Goal: Transaction & Acquisition: Purchase product/service

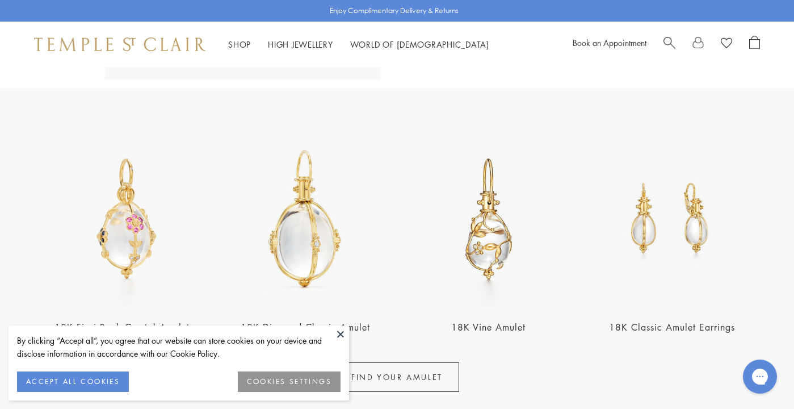
scroll to position [356, 0]
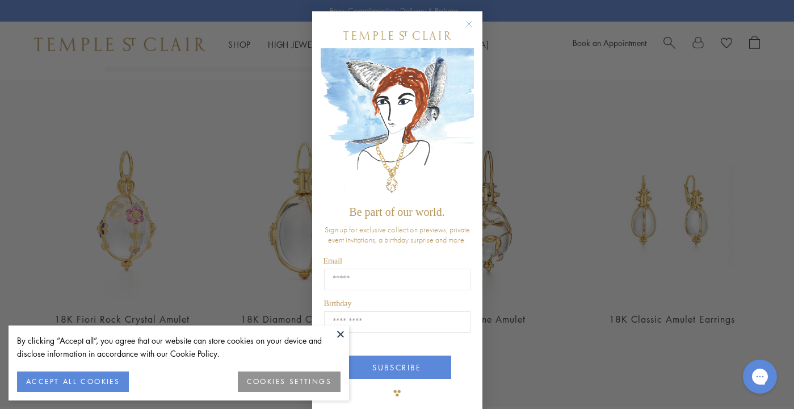
click at [341, 327] on button at bounding box center [340, 333] width 17 height 17
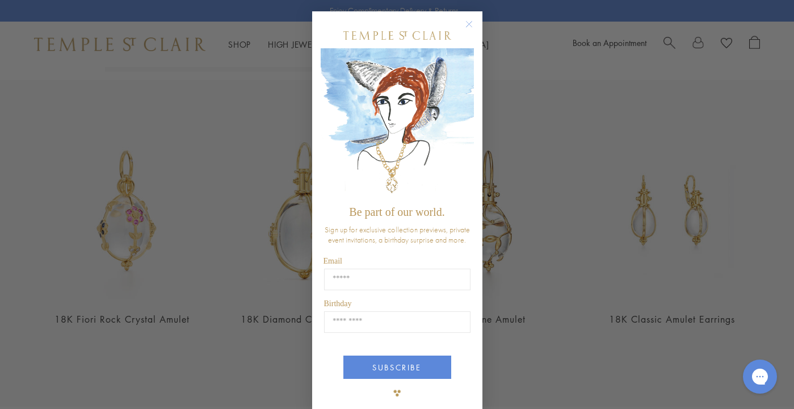
click at [467, 21] on circle "Close dialog" at bounding box center [469, 25] width 14 height 14
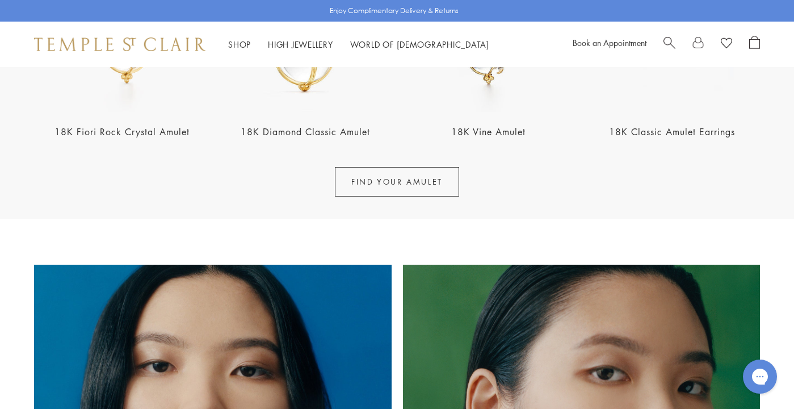
scroll to position [522, 0]
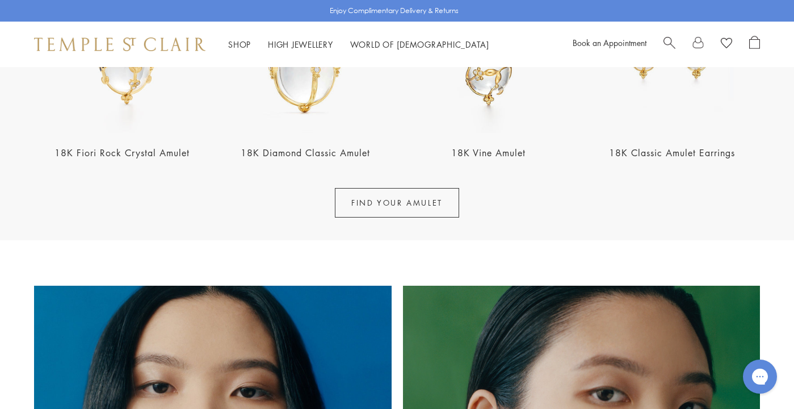
click at [388, 200] on link "FIND YOUR AMULET" at bounding box center [397, 203] width 124 height 30
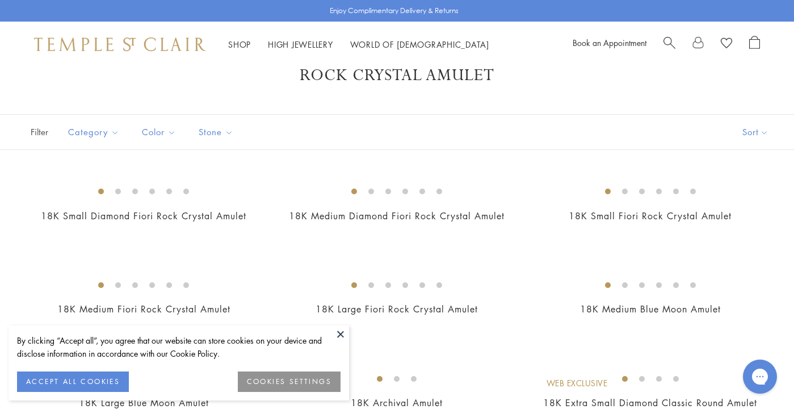
scroll to position [75, 0]
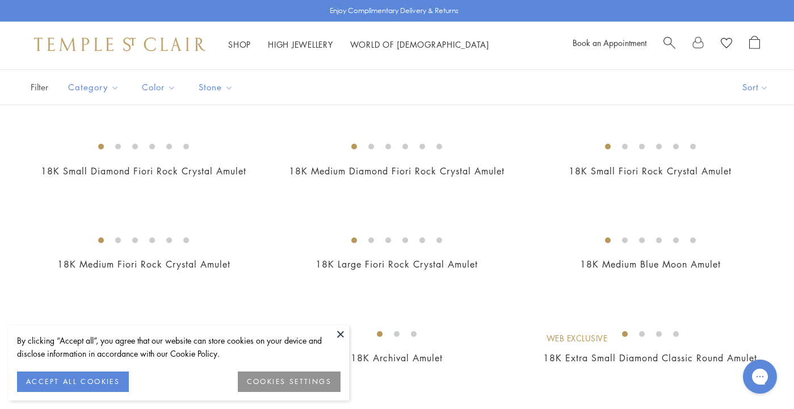
click at [339, 330] on button at bounding box center [340, 333] width 17 height 17
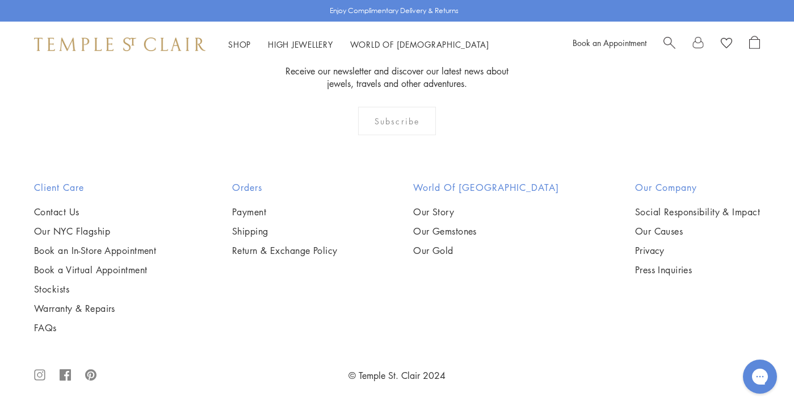
scroll to position [6799, 0]
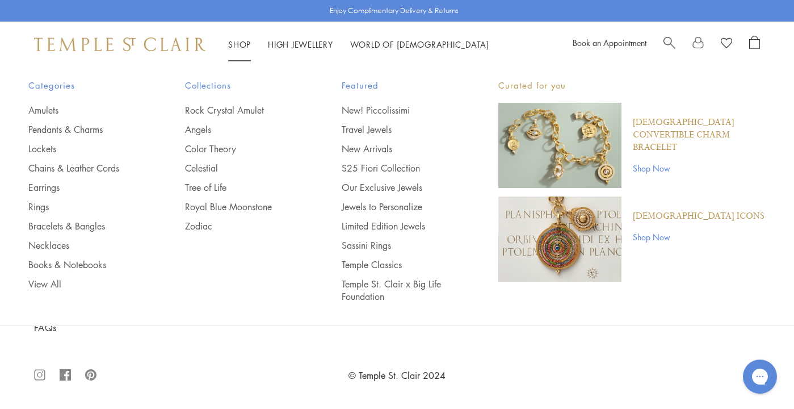
click at [238, 40] on link "Shop Shop" at bounding box center [239, 44] width 23 height 11
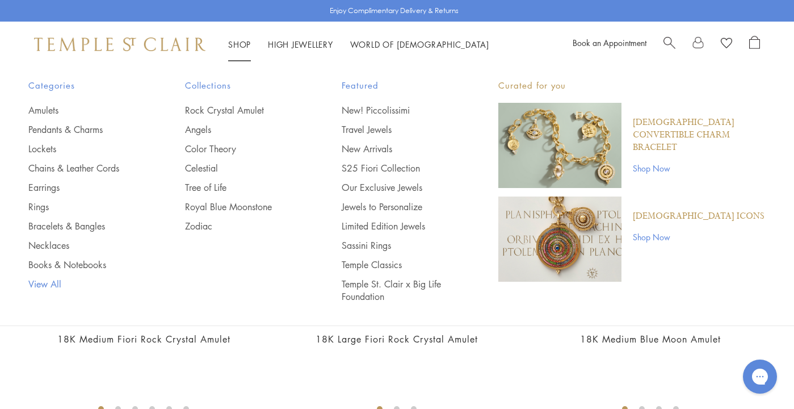
click at [53, 278] on link "View All" at bounding box center [83, 284] width 111 height 12
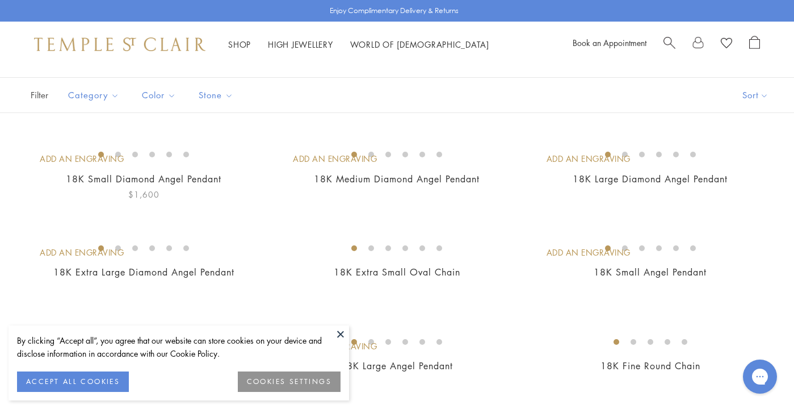
scroll to position [106, 0]
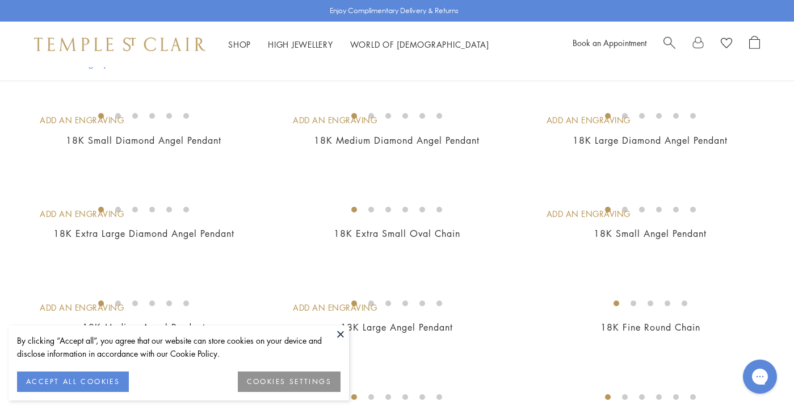
click at [337, 333] on button at bounding box center [340, 333] width 17 height 17
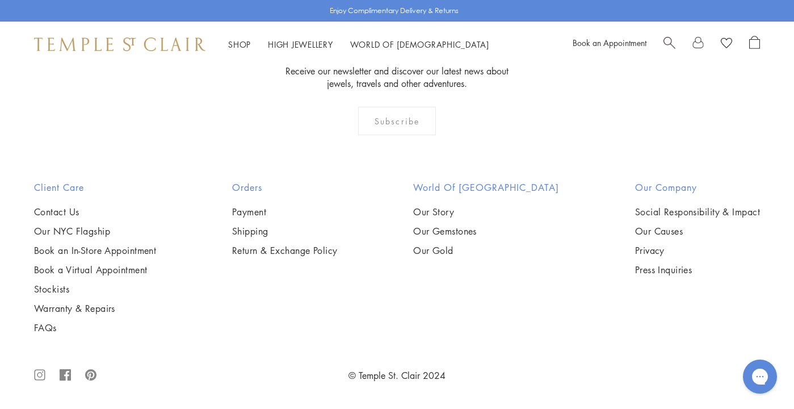
scroll to position [8510, 0]
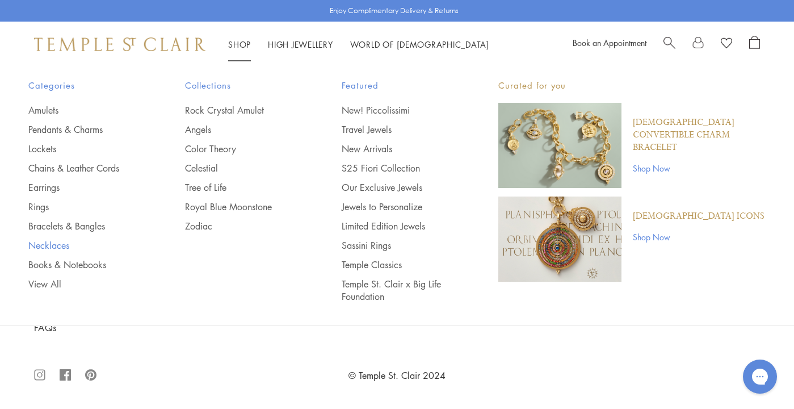
click at [52, 242] on link "Necklaces" at bounding box center [83, 245] width 111 height 12
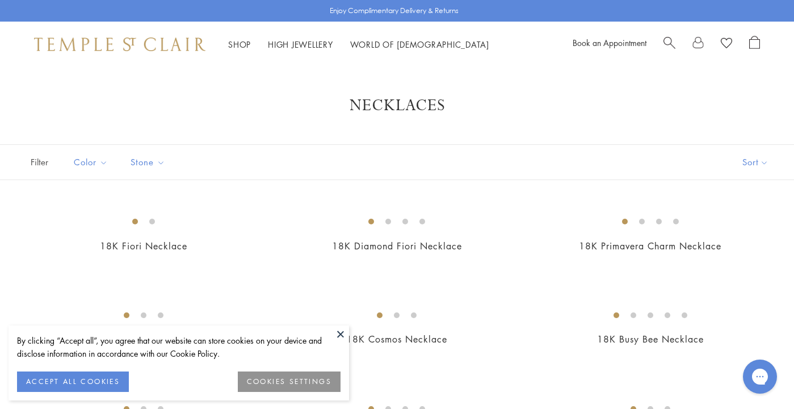
scroll to position [6, 0]
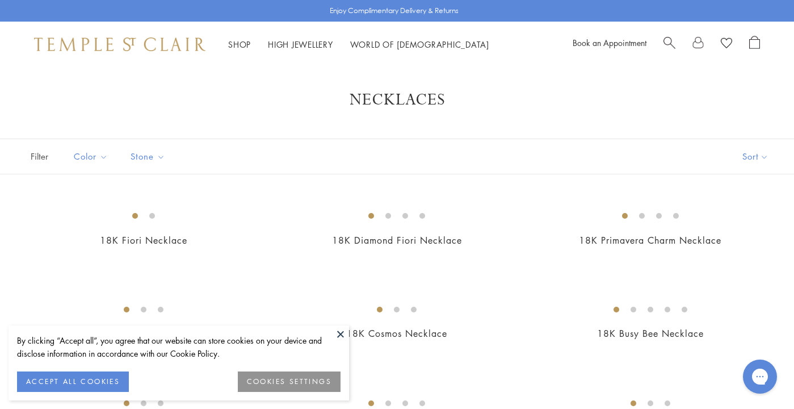
click at [339, 331] on button at bounding box center [340, 333] width 17 height 17
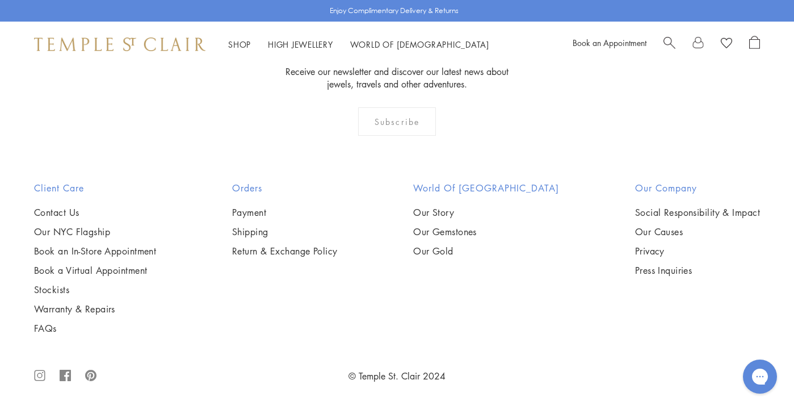
scroll to position [3393, 0]
